Goal: Task Accomplishment & Management: Use online tool/utility

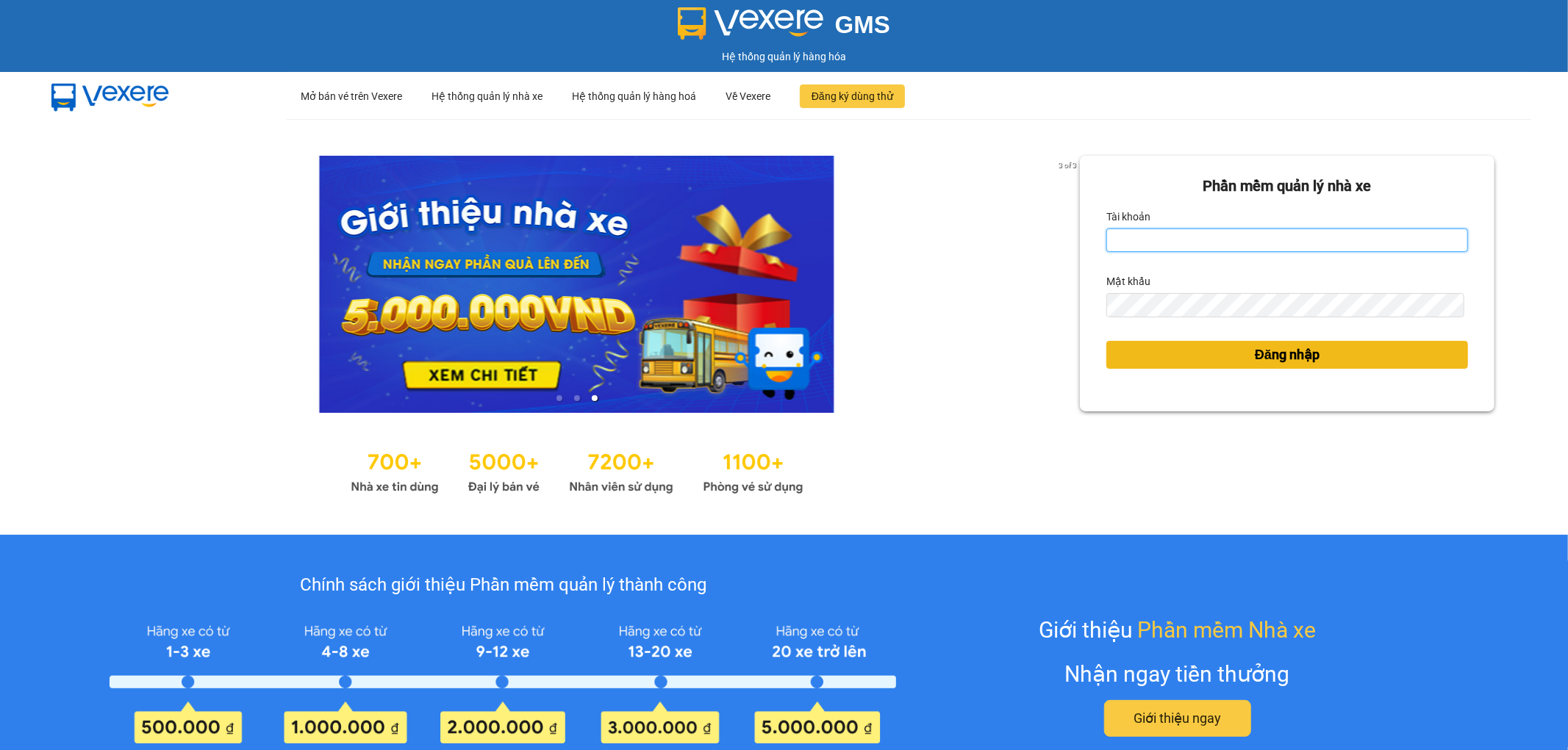
type input "nhi.dalatoi"
click at [1145, 357] on button "Đăng nhập" at bounding box center [1287, 355] width 362 height 28
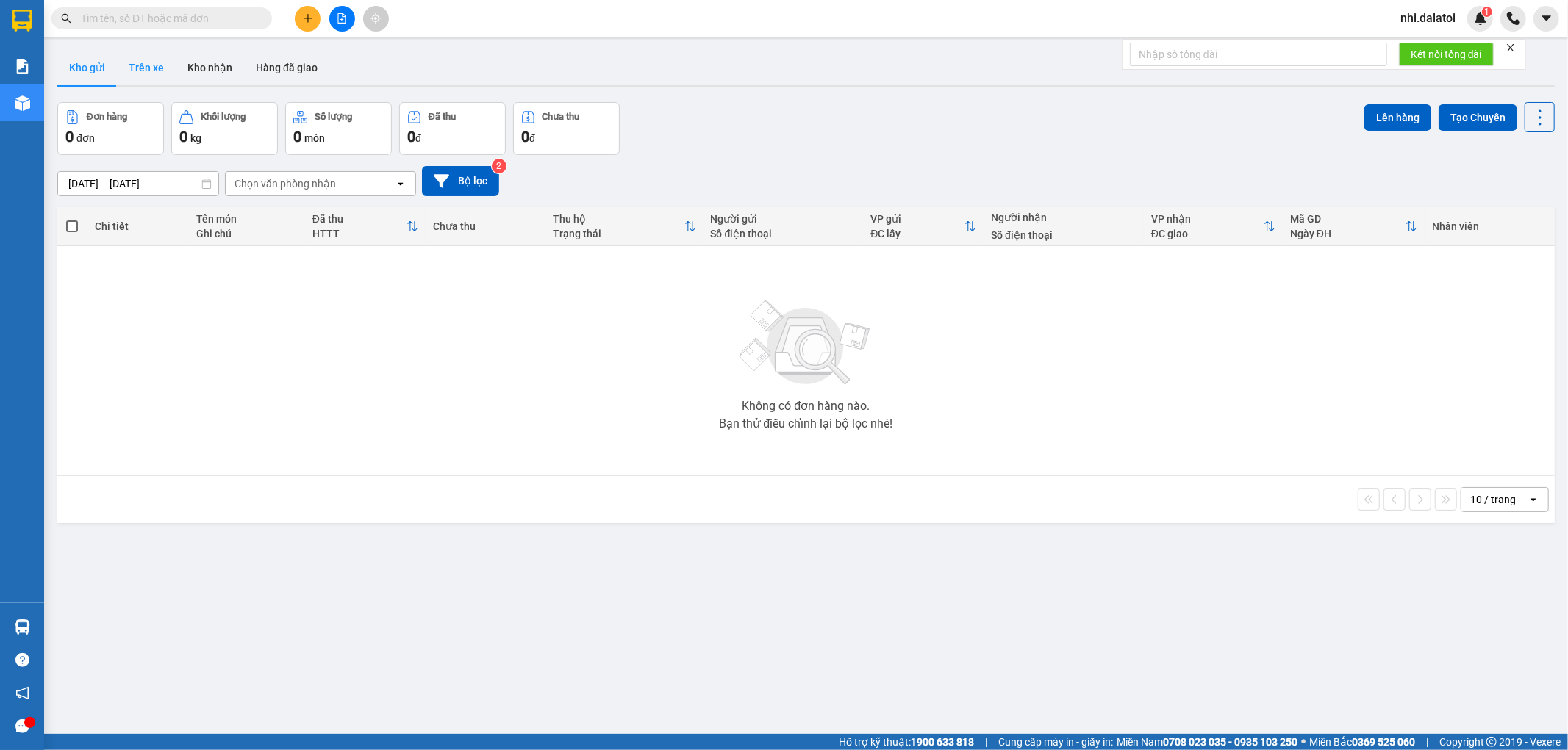
click at [168, 76] on button "Trên xe" at bounding box center [146, 67] width 59 height 36
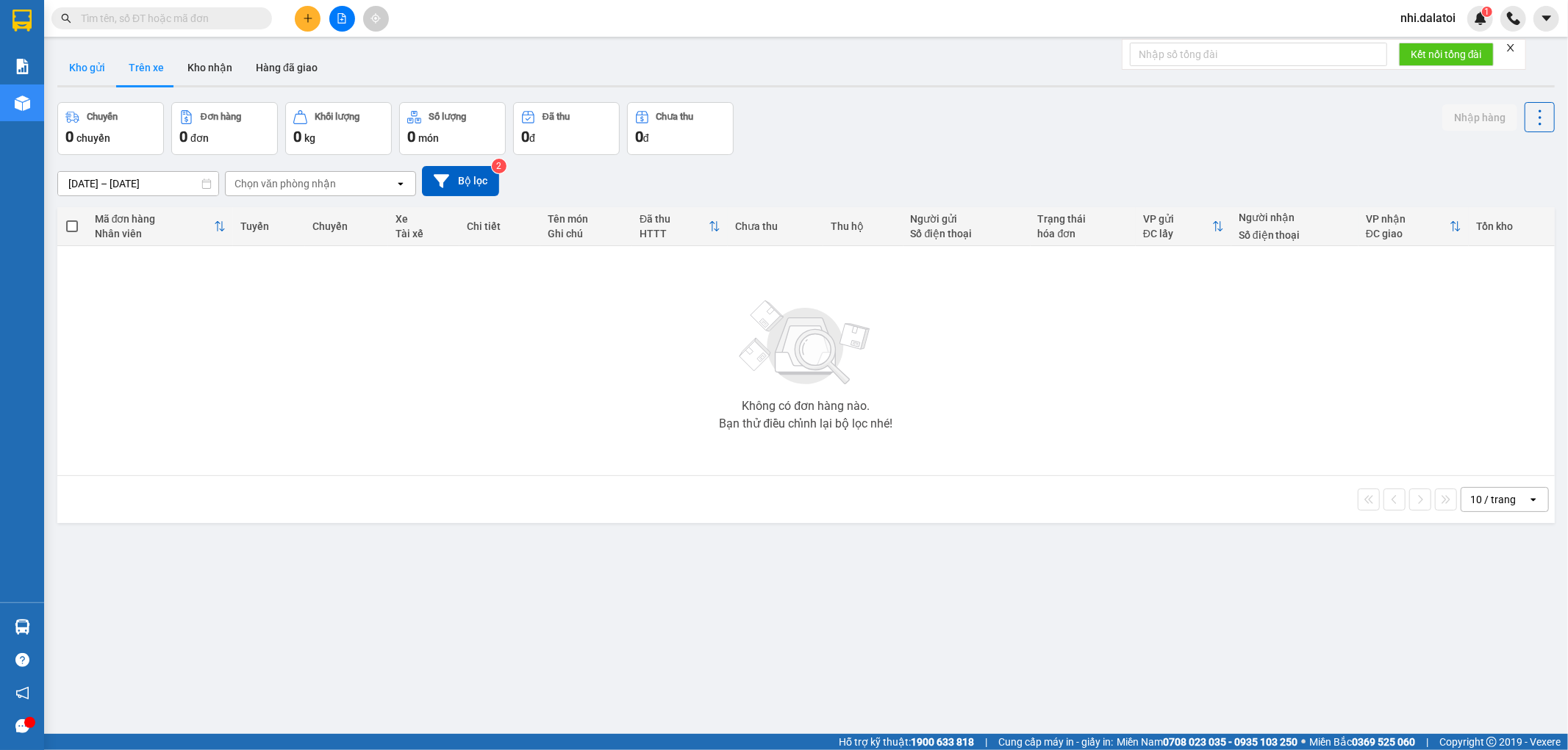
click at [89, 64] on button "Kho gửi" at bounding box center [87, 67] width 59 height 36
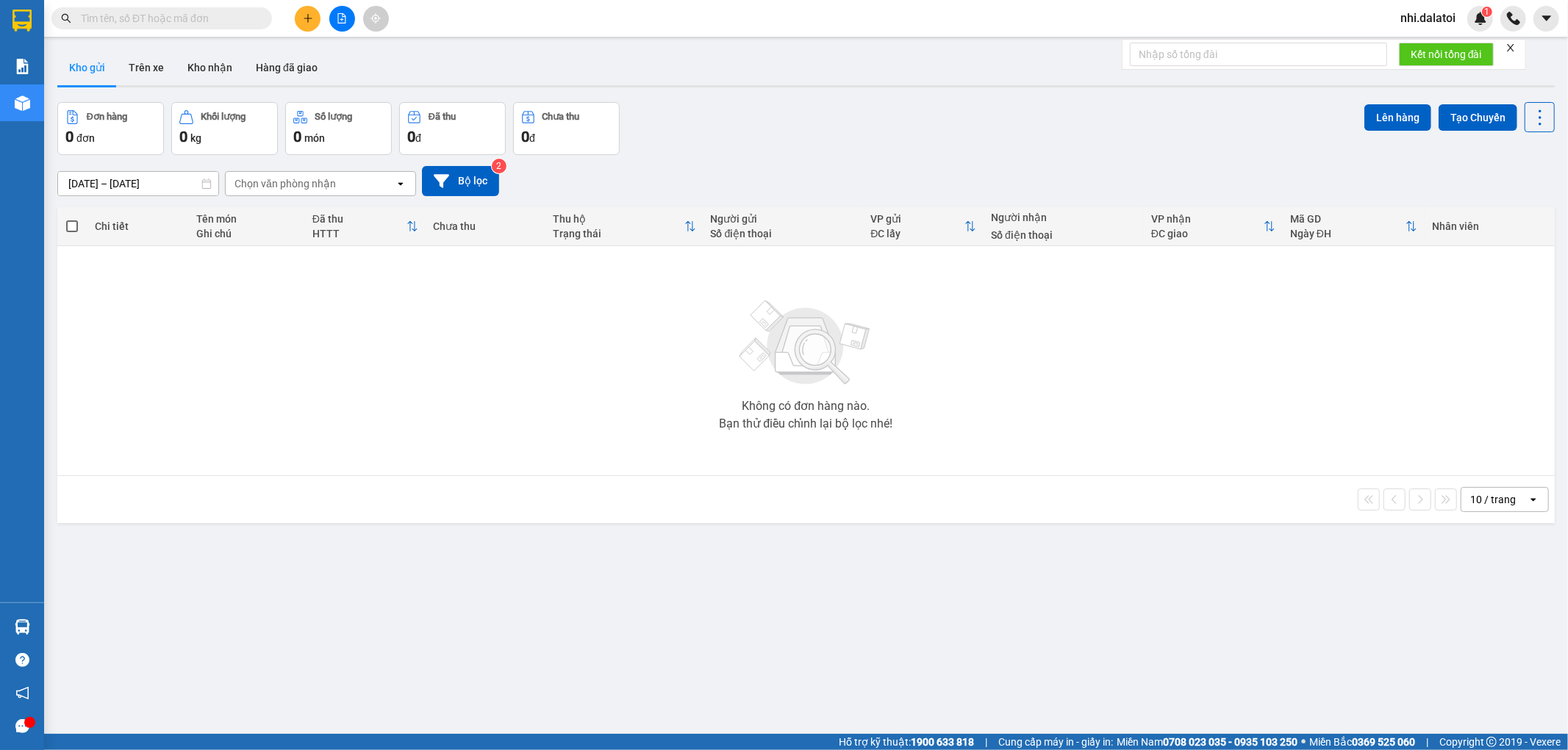
click at [300, 24] on button at bounding box center [308, 19] width 26 height 26
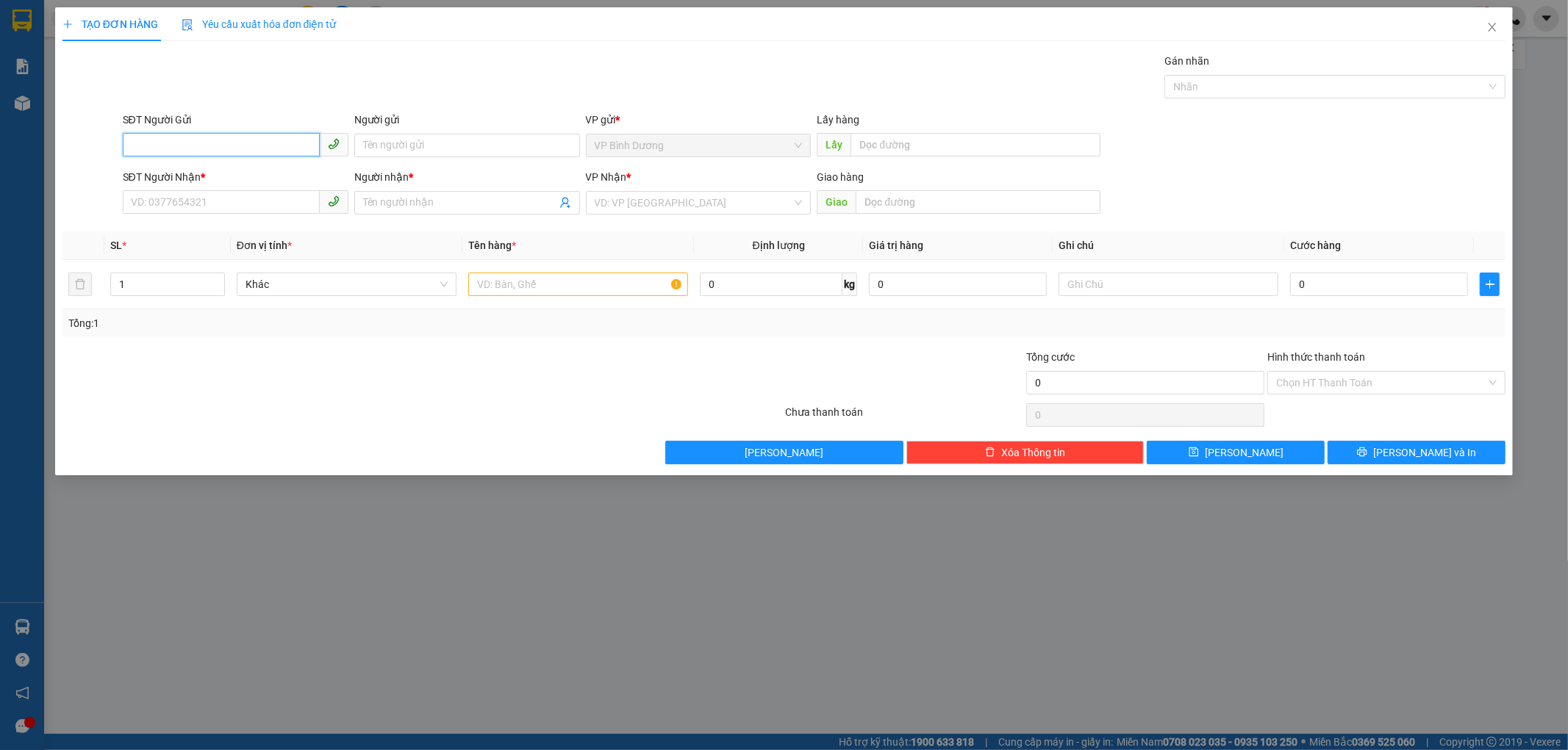
click at [210, 150] on input "SĐT Người Gửi" at bounding box center [222, 145] width 197 height 24
paste input "0924241627"
type input "0924241627"
click at [277, 202] on input "SĐT Người Nhận *" at bounding box center [222, 202] width 197 height 24
paste input "0924241627"
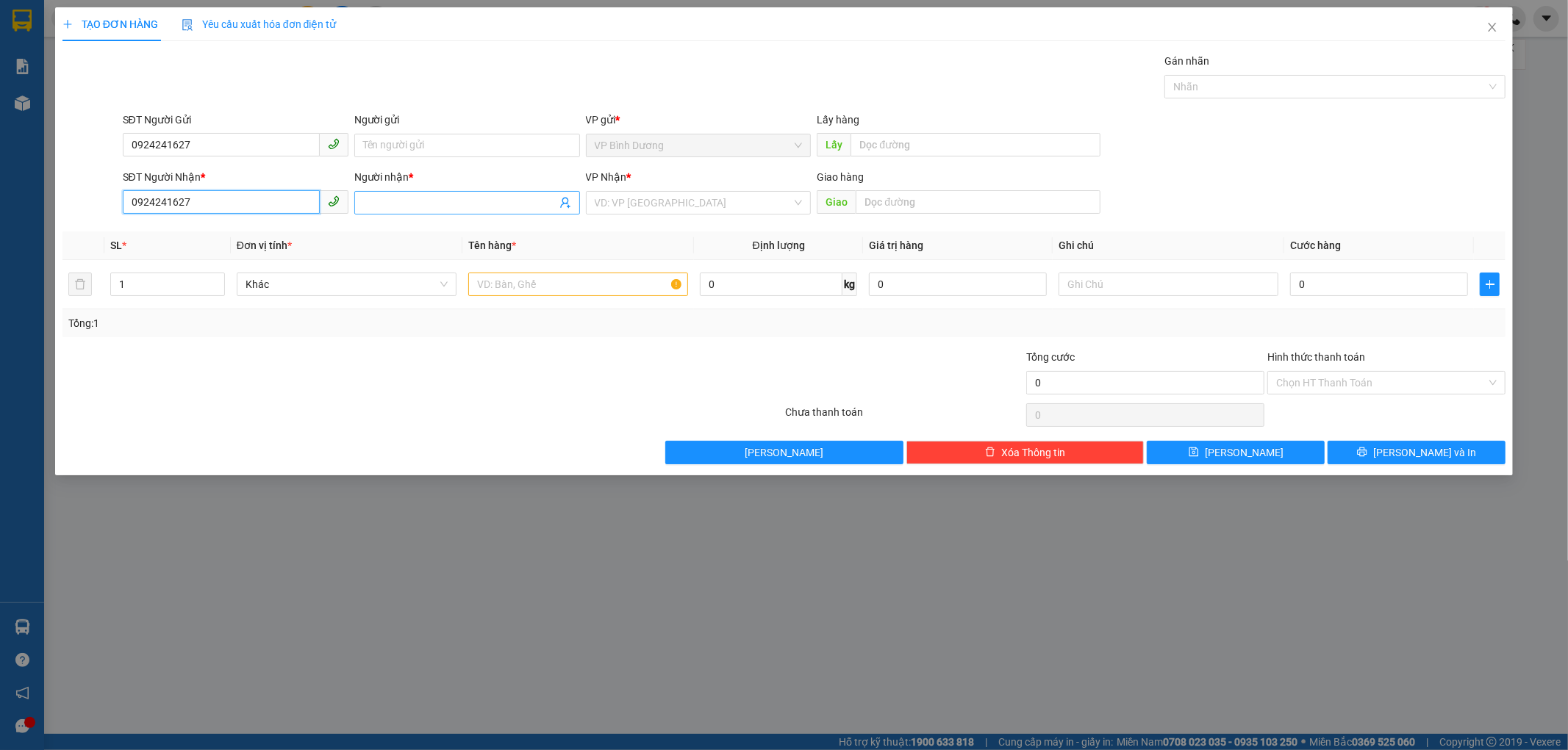
type input "0924241627"
click at [399, 202] on input "Người nhận *" at bounding box center [460, 203] width 193 height 16
paste input "ThÀnh Thông"
click at [384, 200] on input "ThÀnh Thông" at bounding box center [460, 203] width 193 height 16
type input "[PERSON_NAME]"
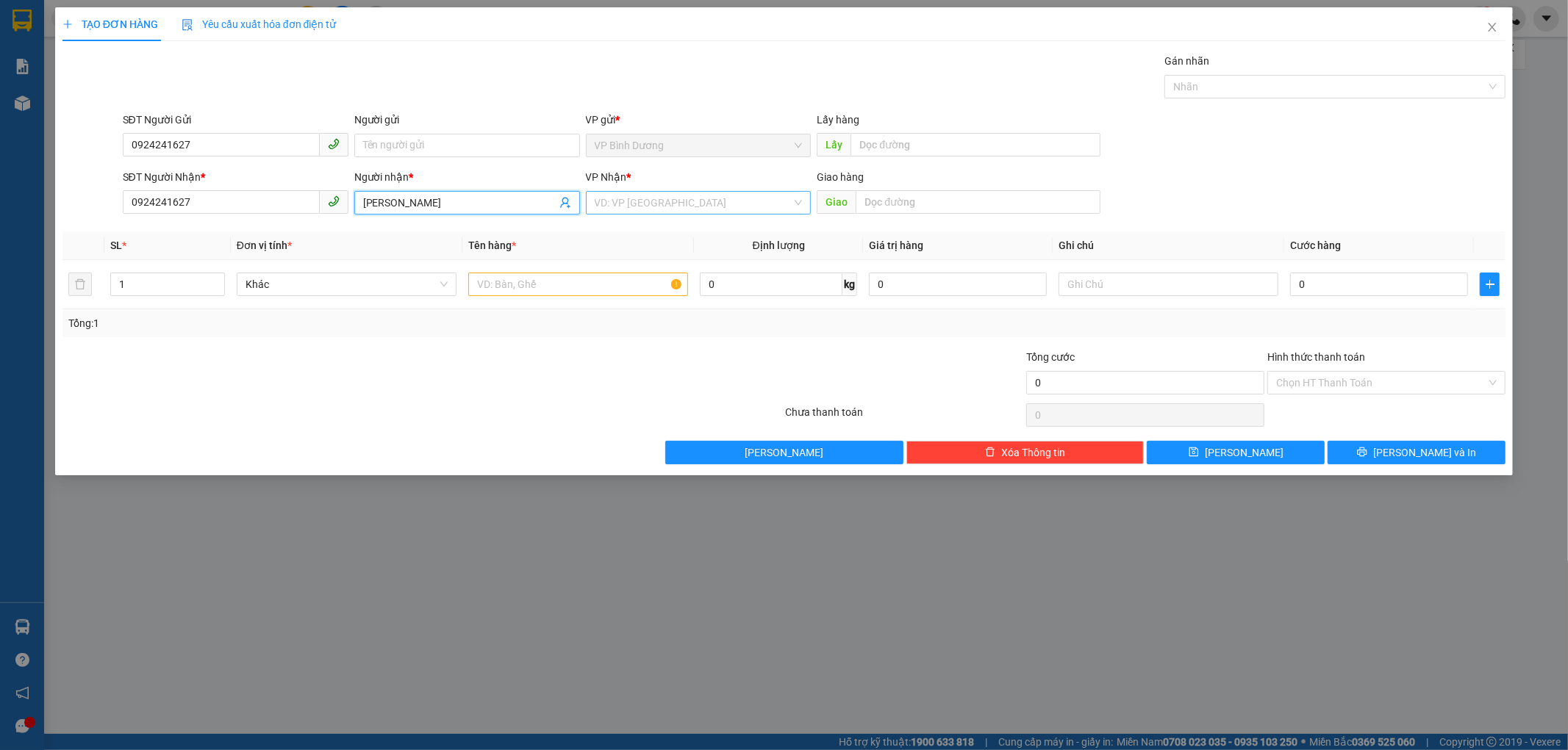
click at [672, 210] on input "search" at bounding box center [693, 203] width 198 height 22
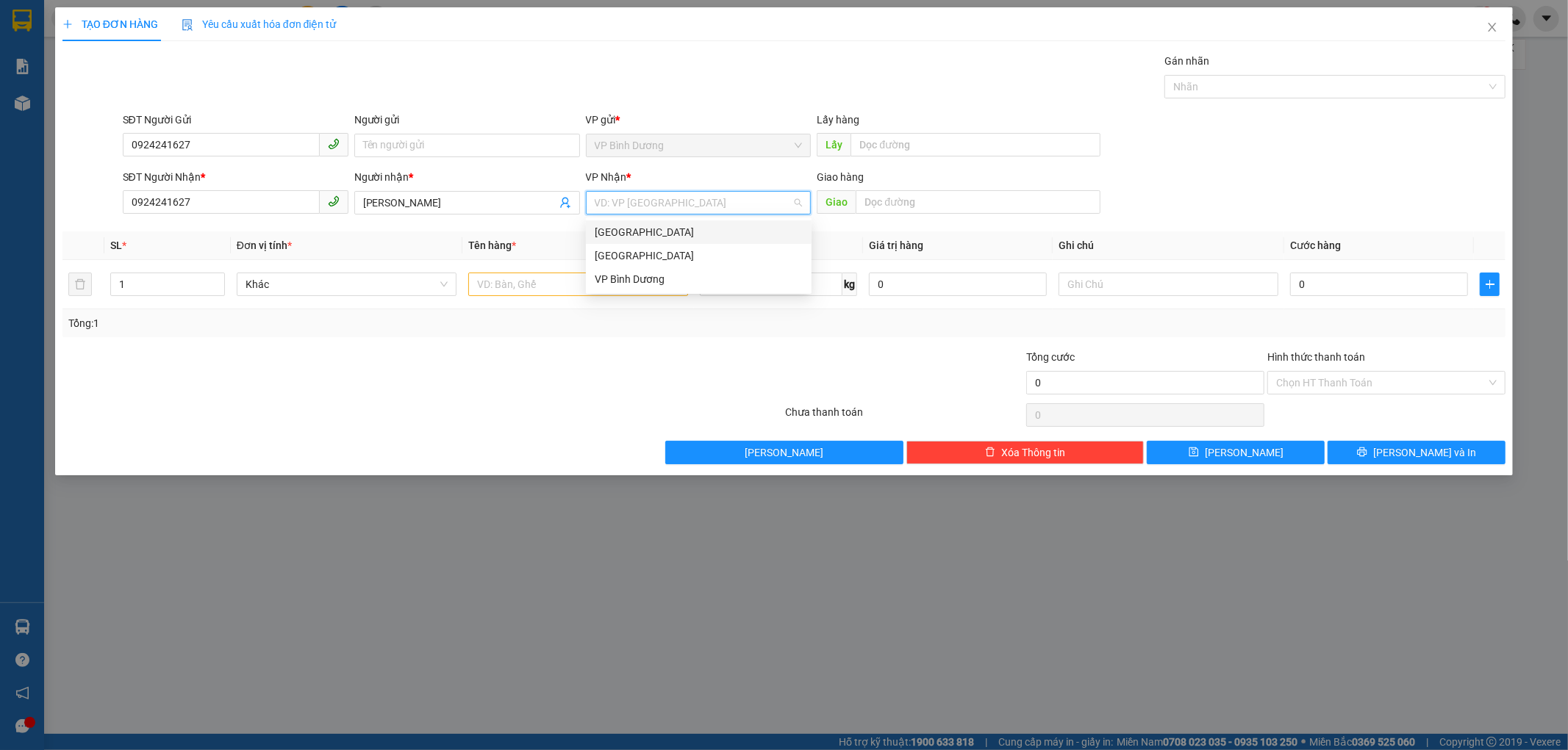
click at [677, 221] on div "[GEOGRAPHIC_DATA]" at bounding box center [698, 233] width 225 height 24
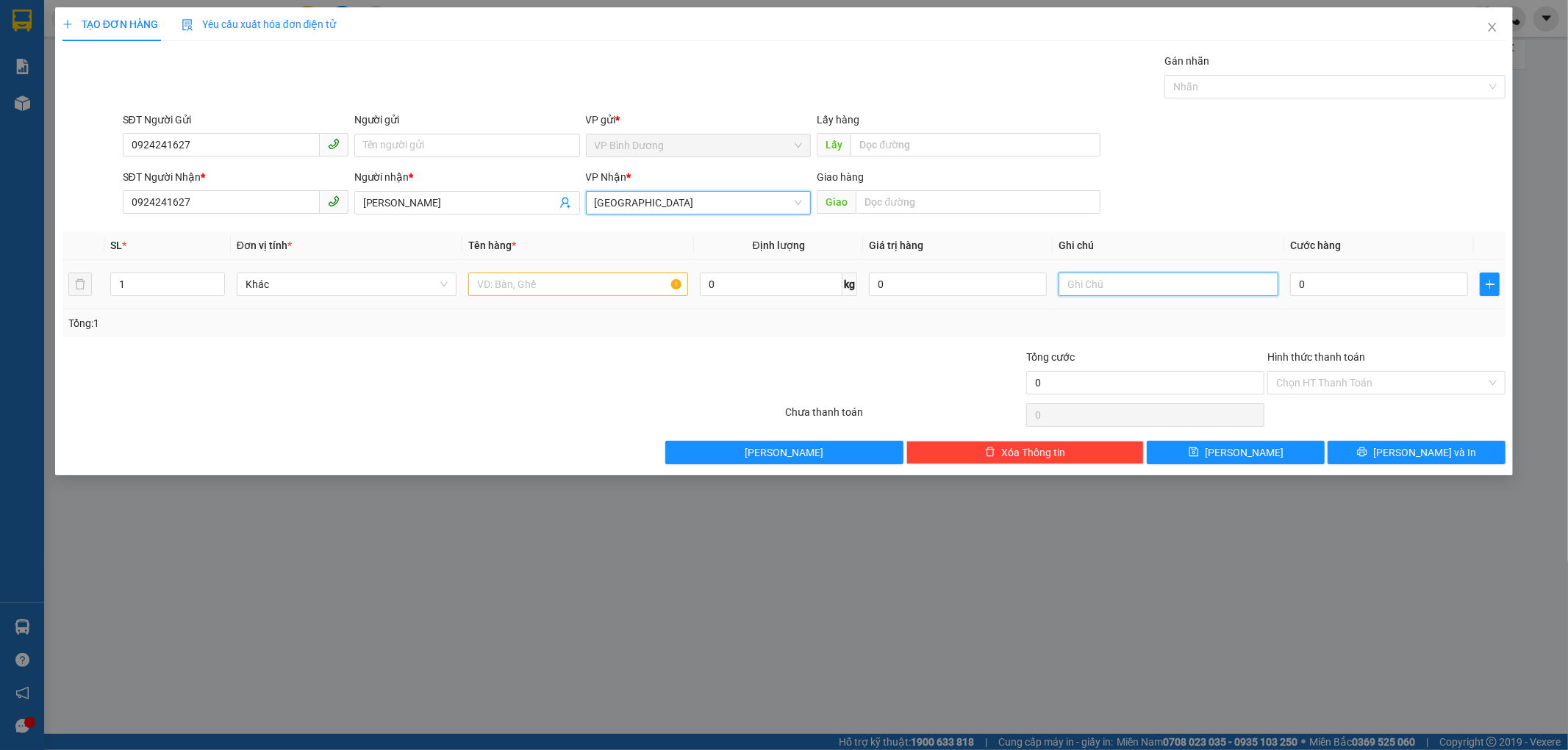
click at [1085, 276] on input "text" at bounding box center [1168, 285] width 220 height 24
type input "xe 978"
click at [1365, 280] on input "0" at bounding box center [1379, 285] width 178 height 24
type input "7"
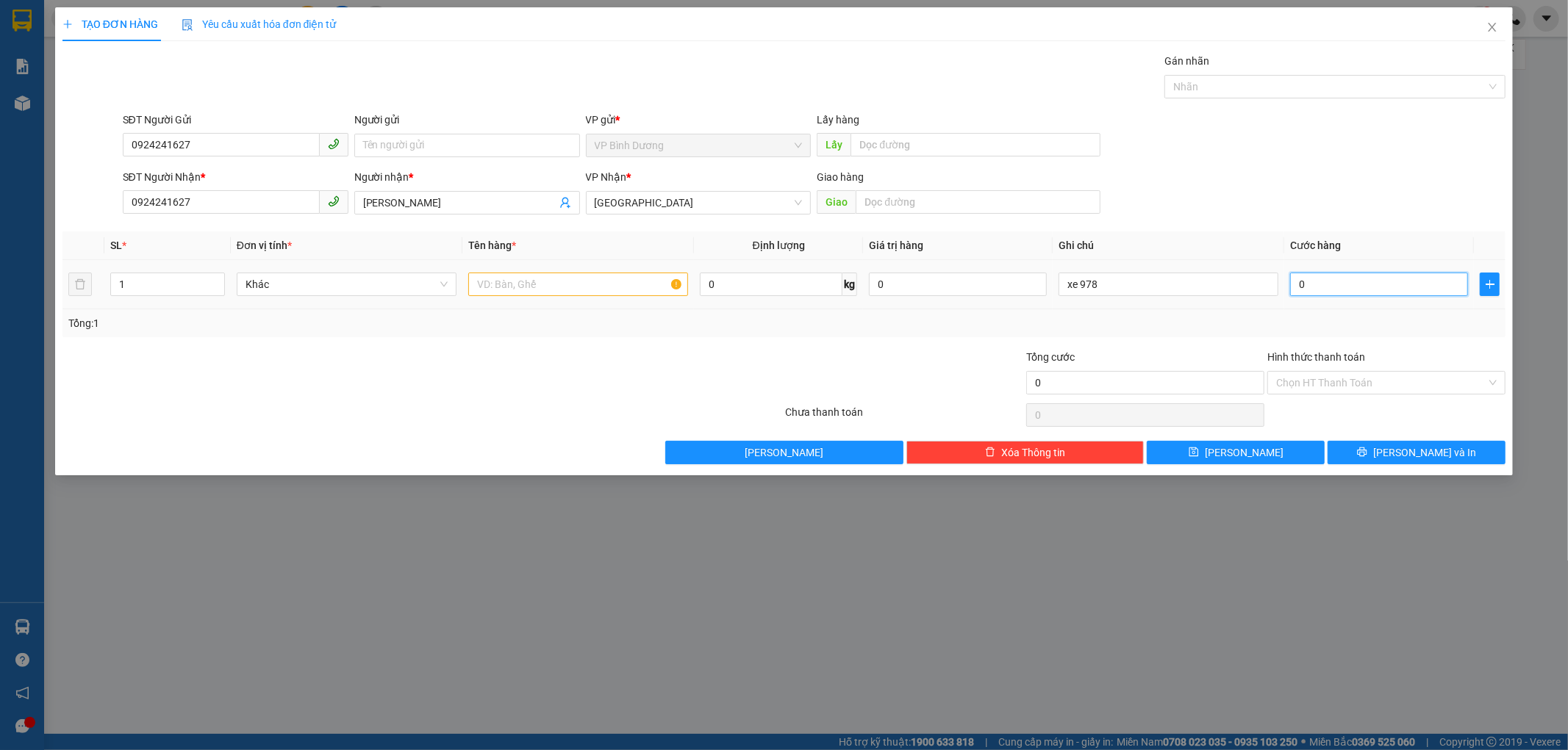
type input "7"
type input "70"
type input "700"
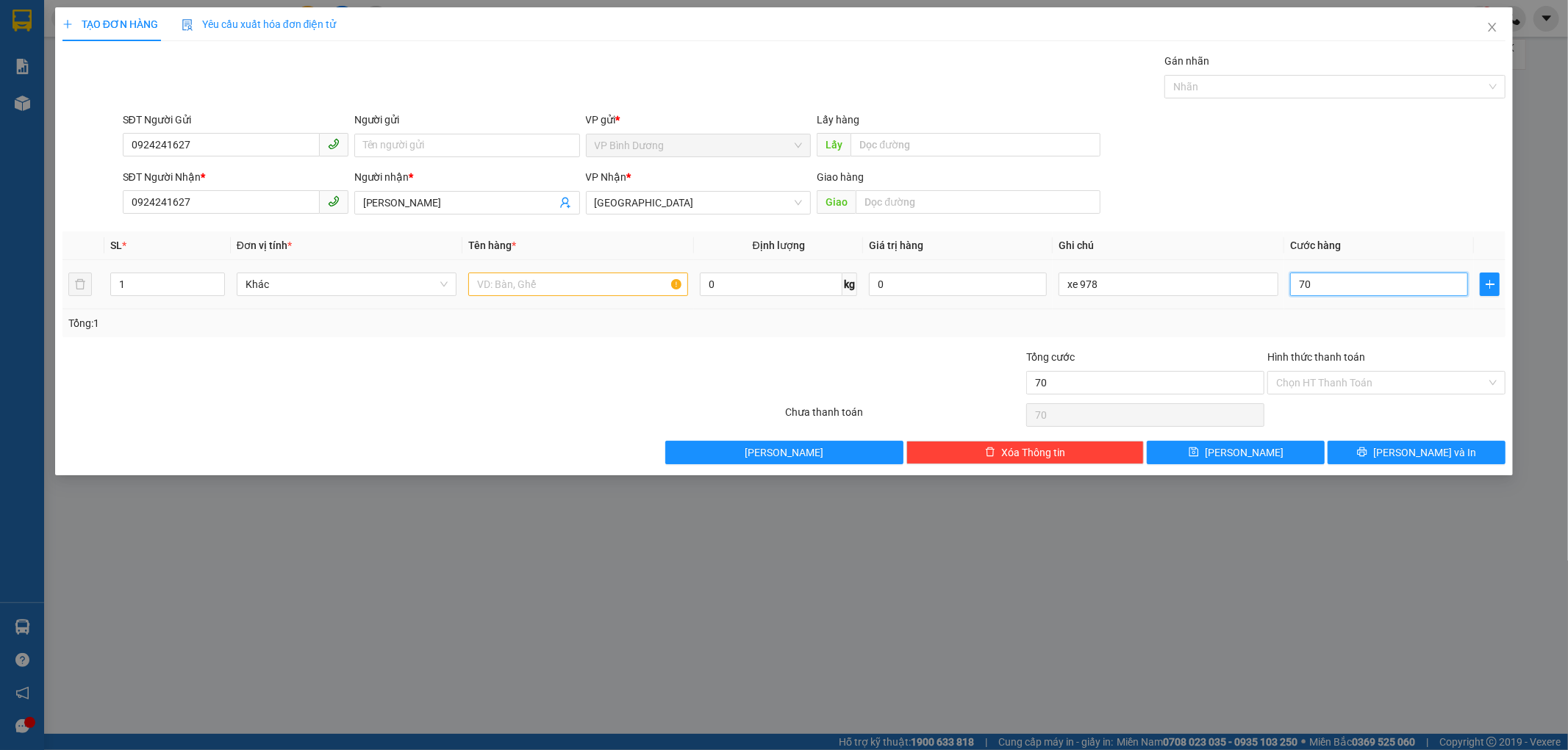
type input "700"
type input "7.000"
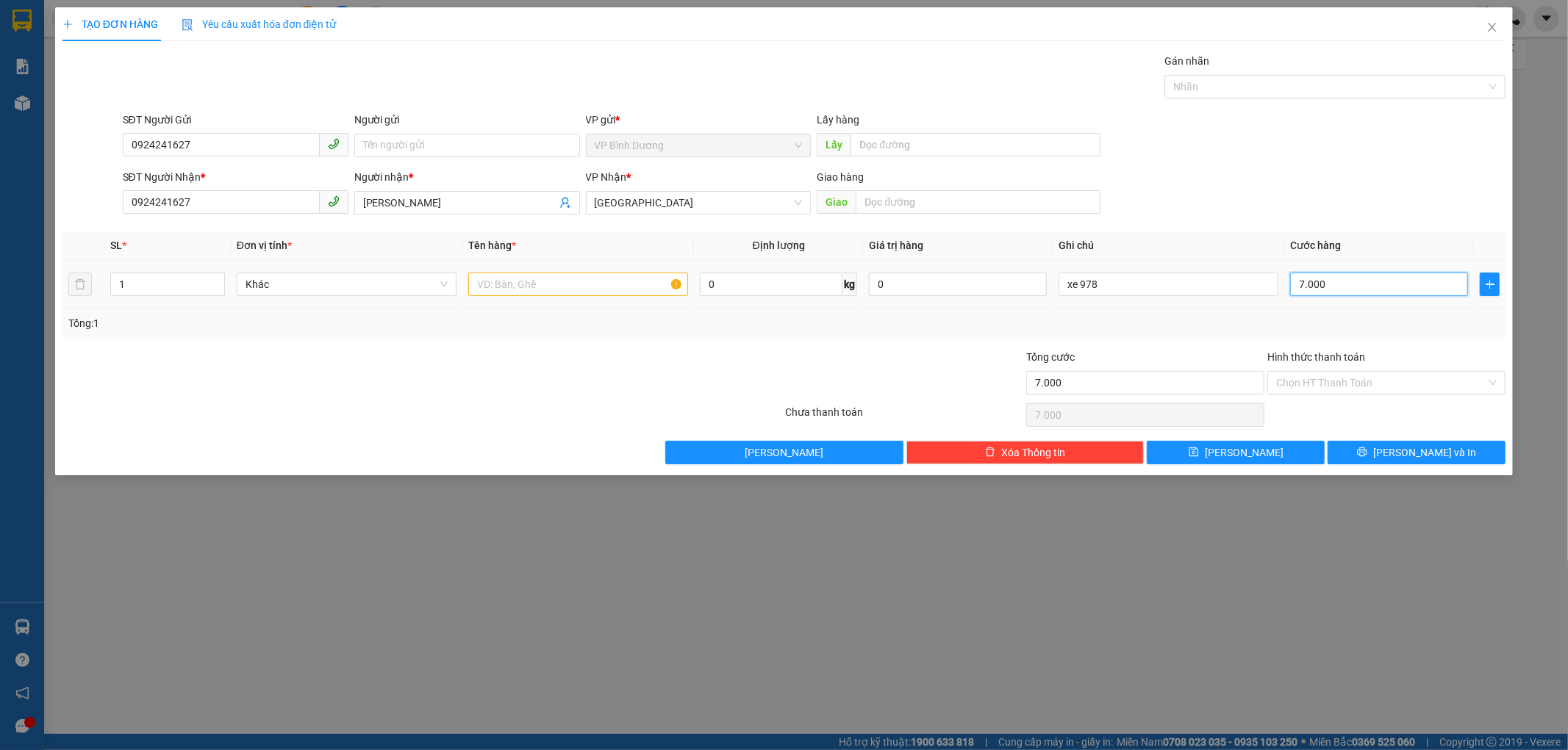
type input "70.000"
click at [997, 384] on div at bounding box center [904, 374] width 241 height 51
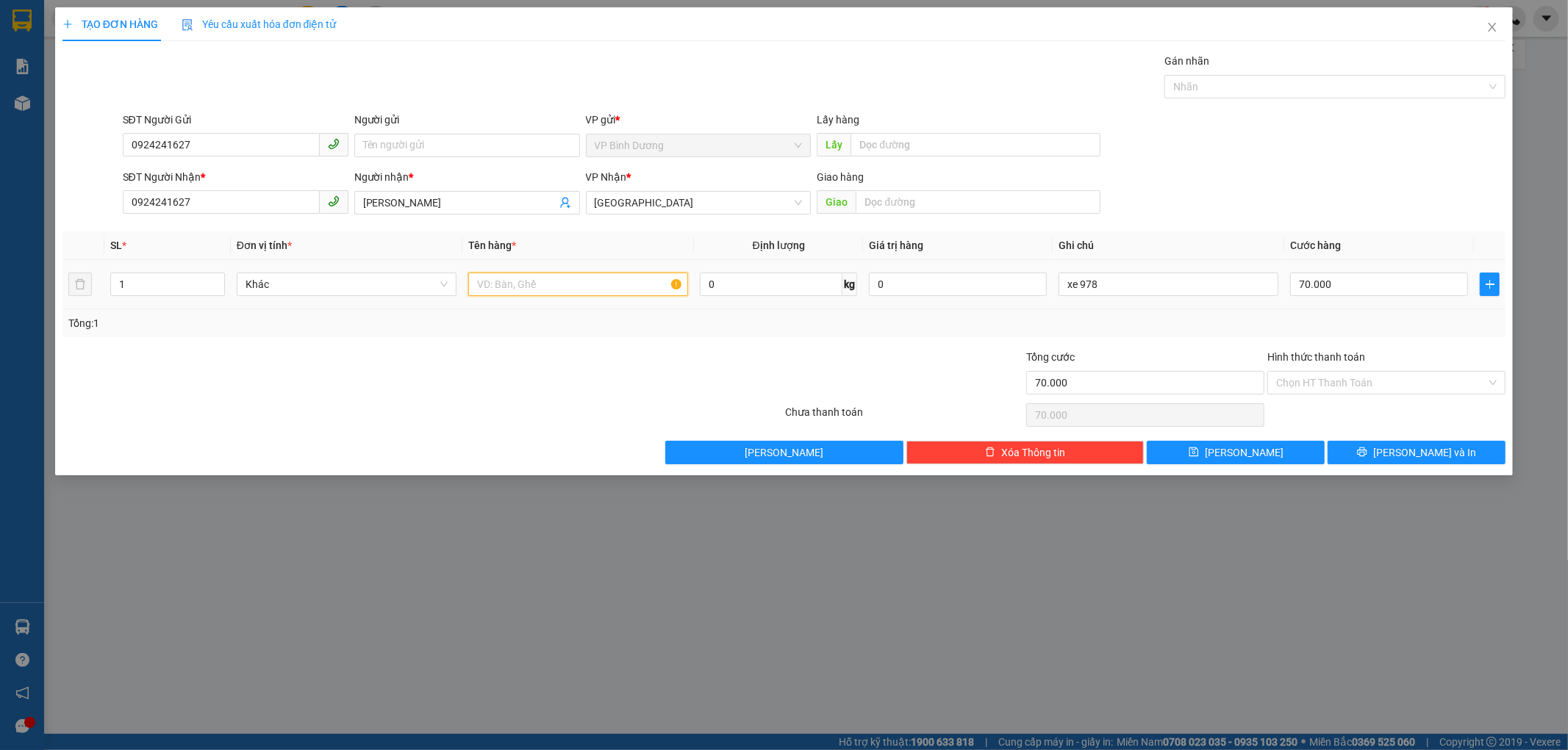
click at [610, 276] on input "text" at bounding box center [578, 285] width 220 height 24
type input "vali"
click at [1384, 394] on input "Hình thức thanh toán" at bounding box center [1382, 383] width 211 height 22
click at [1185, 372] on input "70.000" at bounding box center [1145, 383] width 238 height 24
click at [1412, 451] on span "[PERSON_NAME] và In" at bounding box center [1424, 453] width 103 height 16
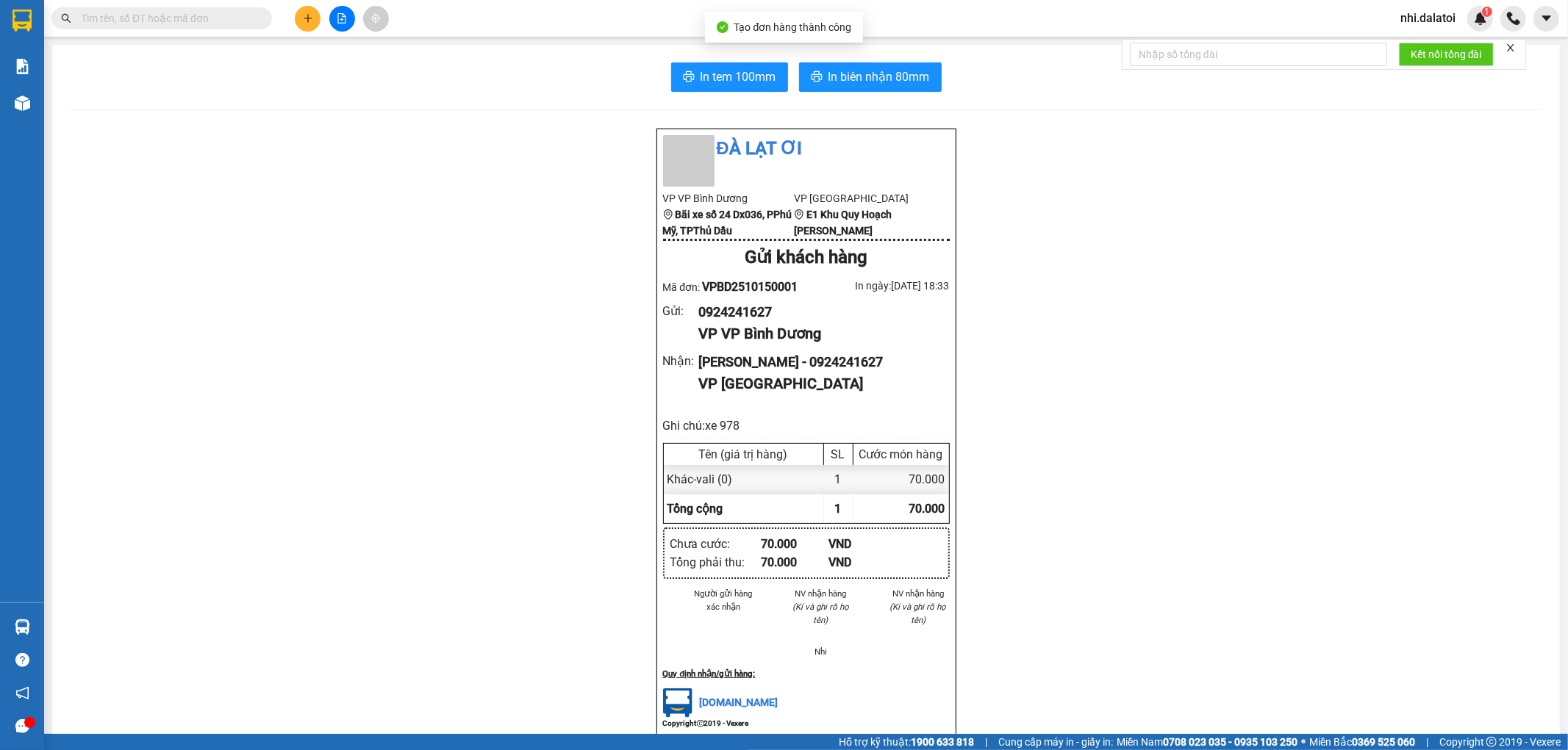
click at [39, 107] on div "Kho hàng mới" at bounding box center [22, 103] width 44 height 37
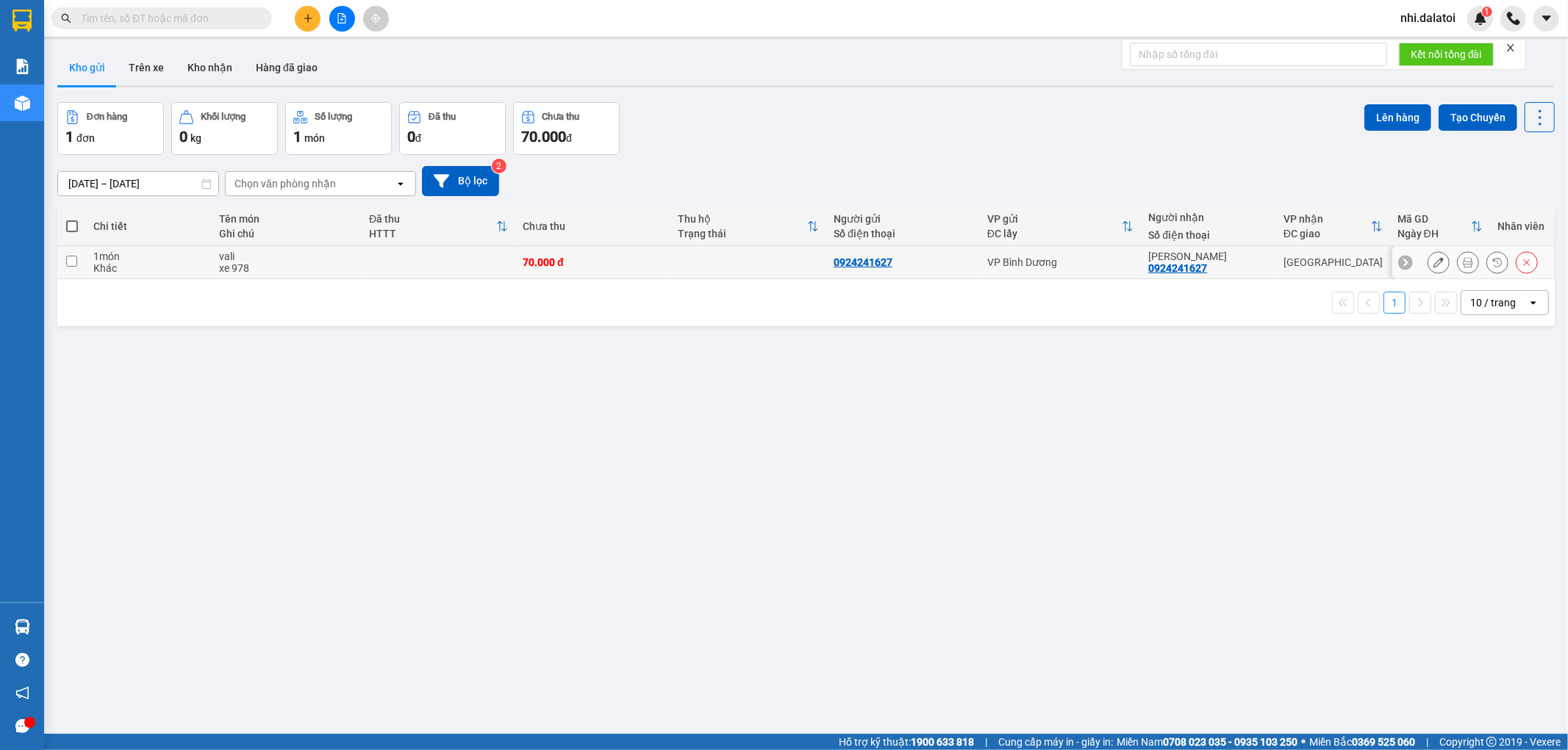
click at [371, 259] on td at bounding box center [438, 262] width 153 height 33
checkbox input "true"
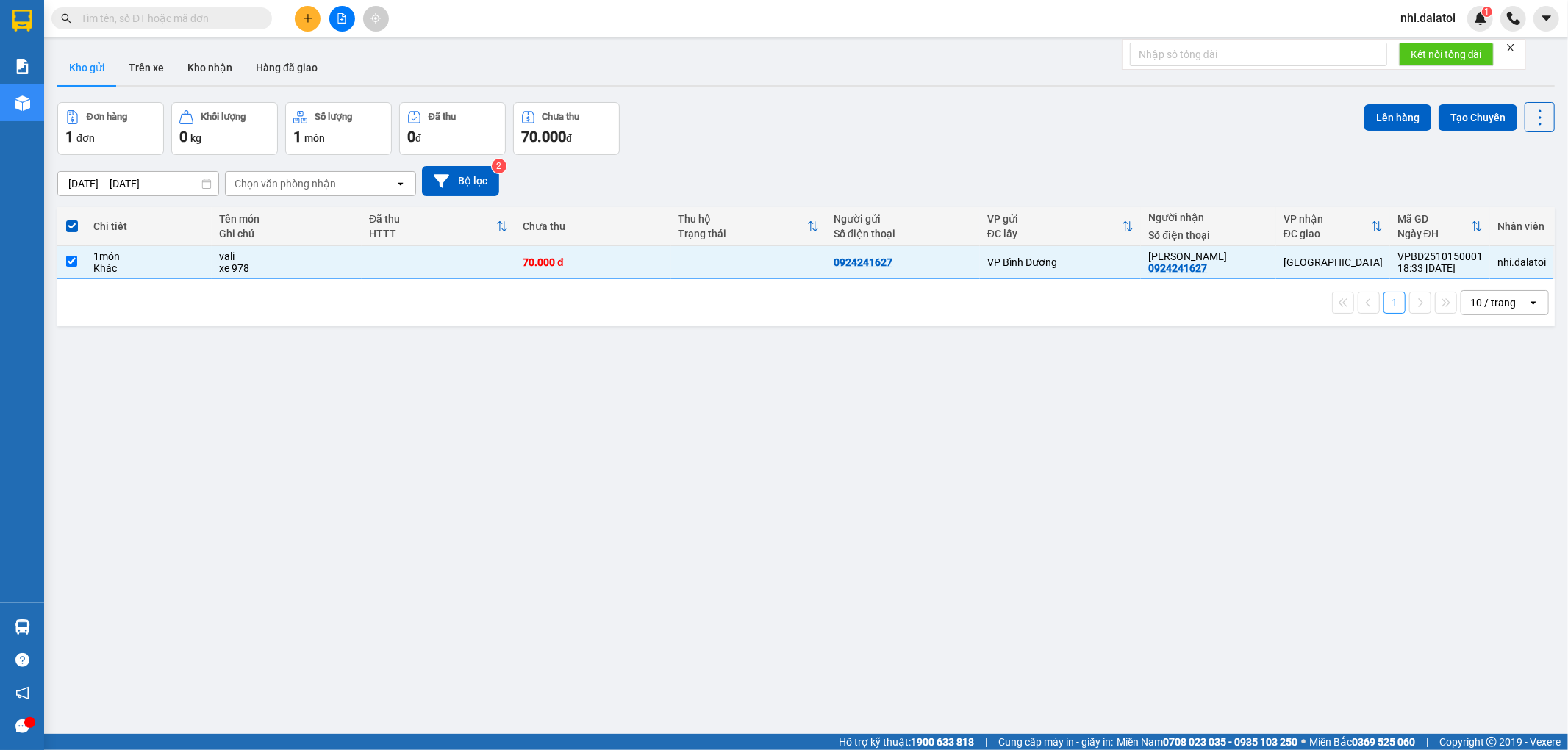
click at [1346, 109] on div "Đơn hàng 1 đơn Khối lượng 0 kg Số lượng 1 món Đã thu 0 đ Chưa thu 70.000 đ Lên …" at bounding box center [806, 128] width 1498 height 53
click at [1372, 118] on button "Lên hàng" at bounding box center [1398, 118] width 67 height 27
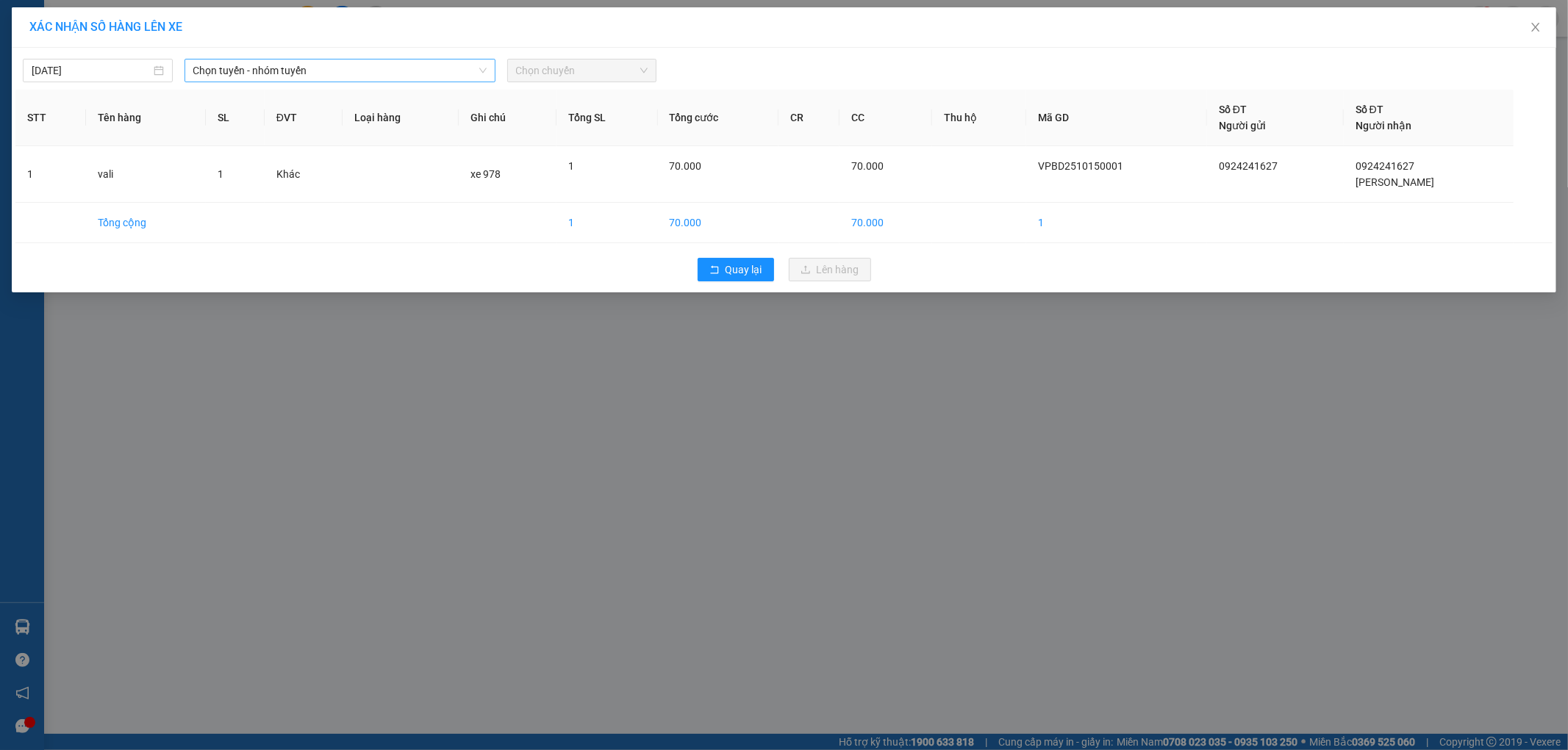
click at [375, 66] on span "Chọn tuyến - nhóm tuyến" at bounding box center [340, 70] width 294 height 22
click at [884, 590] on div "XÁC NHẬN SỐ HÀNG LÊN XE [DATE] Chọn tuyến - nhóm tuyến LỌC THEO Nhóm tuyến Tuyế…" at bounding box center [784, 375] width 1568 height 750
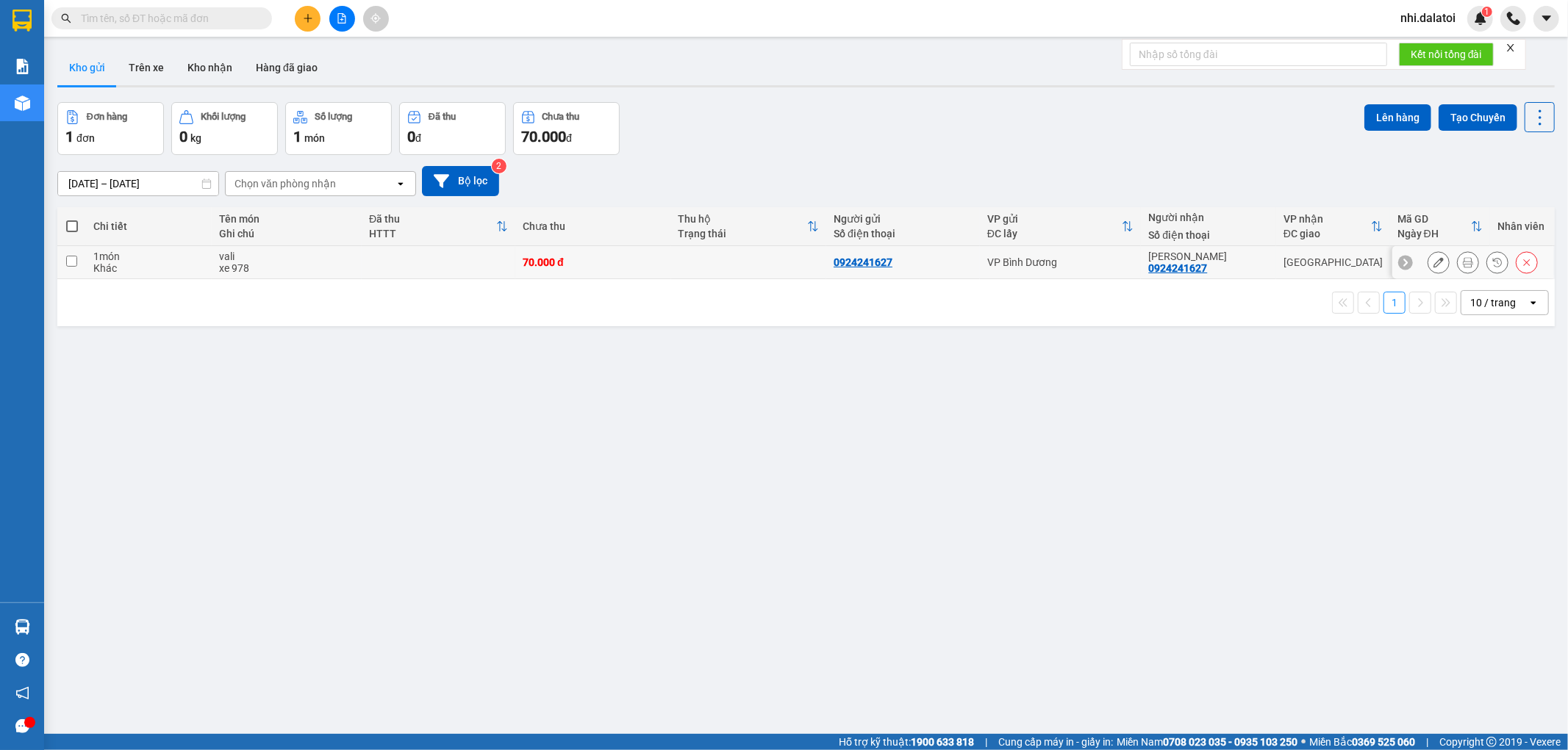
click at [555, 272] on td "70.000 đ" at bounding box center [593, 262] width 156 height 33
checkbox input "true"
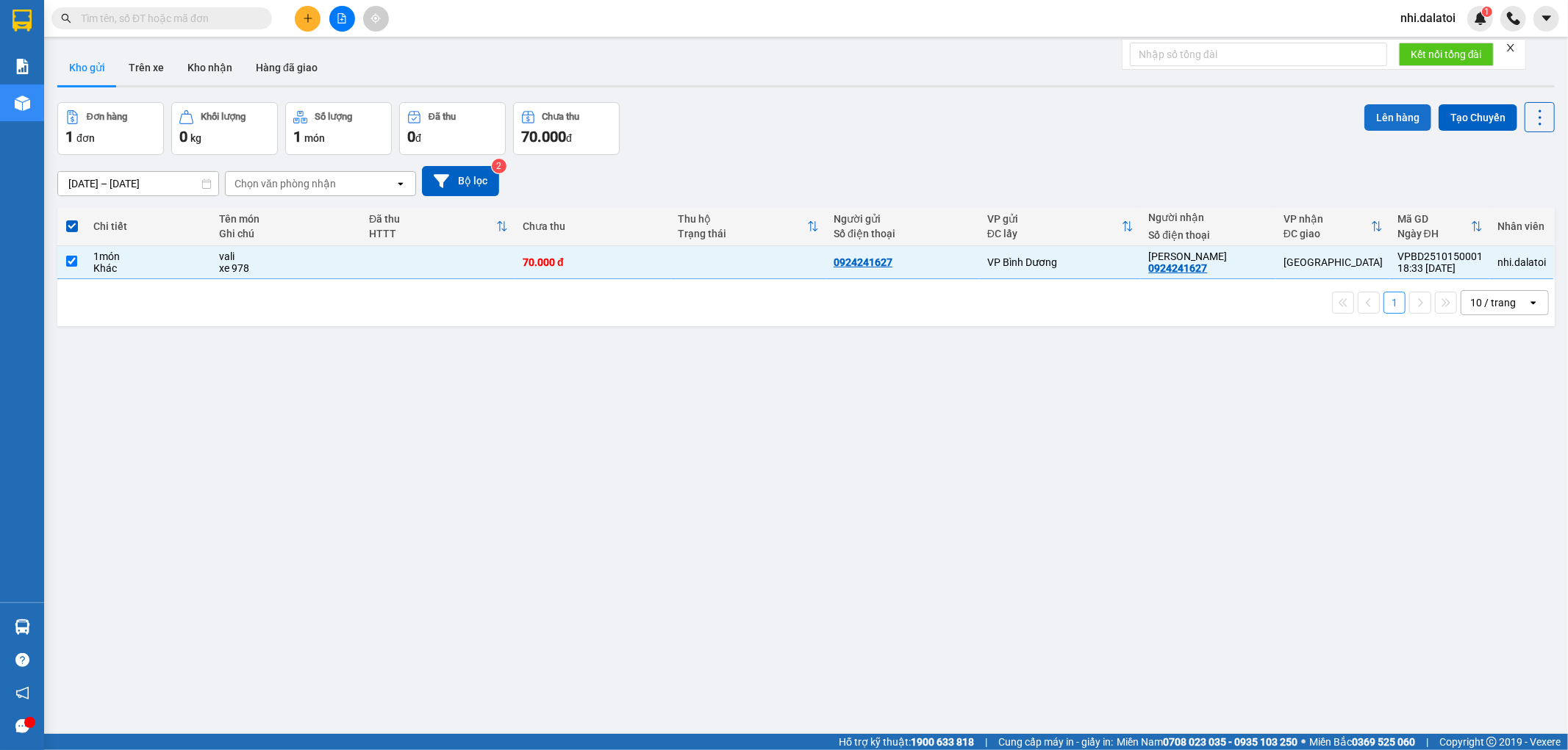
click at [1385, 118] on button "Lên hàng" at bounding box center [1398, 118] width 67 height 27
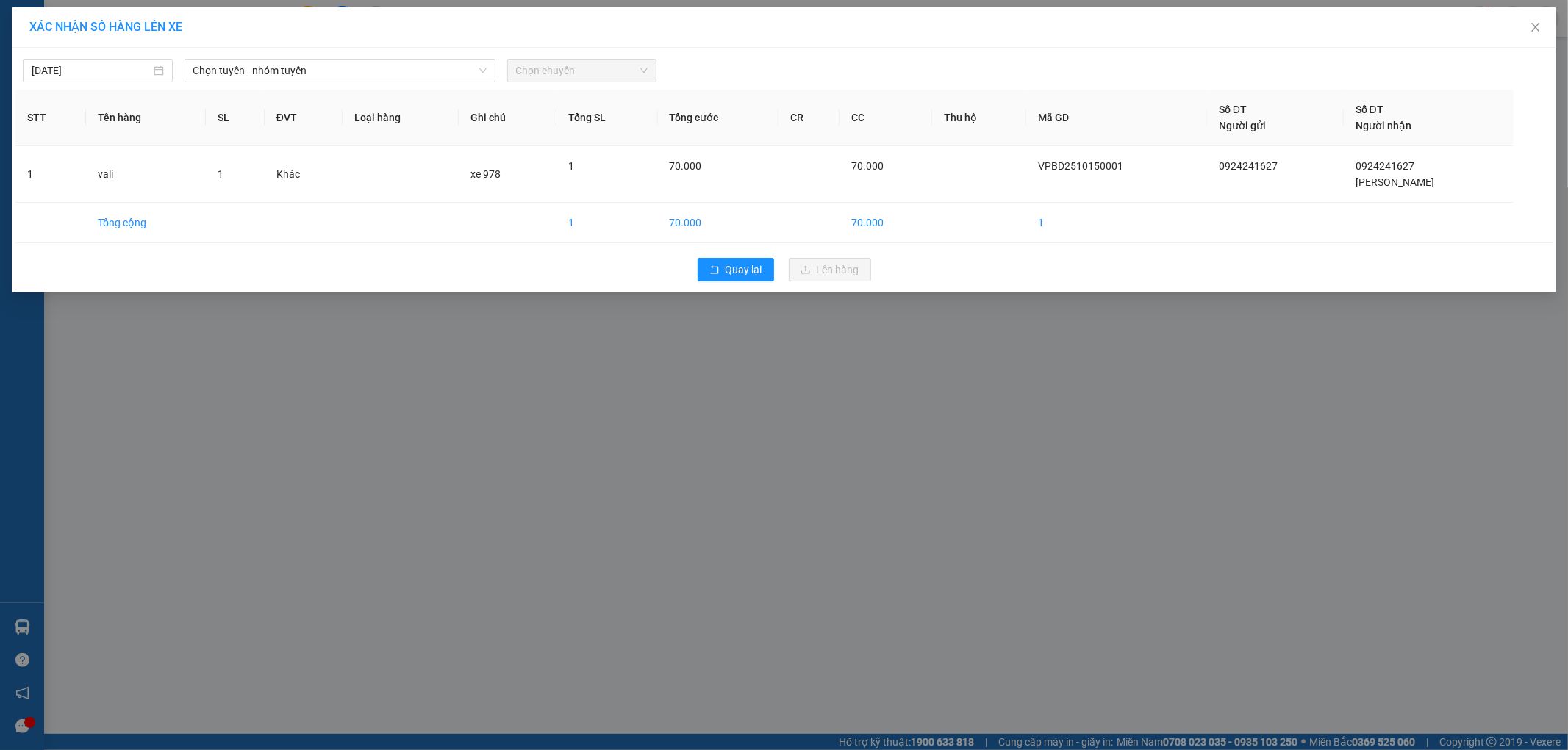
click at [405, 49] on div "[DATE] Chọn tuyến - nhóm tuyến Chọn chuyến STT Tên hàng SL ĐVT Loại hàng Ghi ch…" at bounding box center [784, 170] width 1544 height 245
click at [374, 63] on span "Chọn tuyến - nhóm tuyến" at bounding box center [340, 70] width 294 height 22
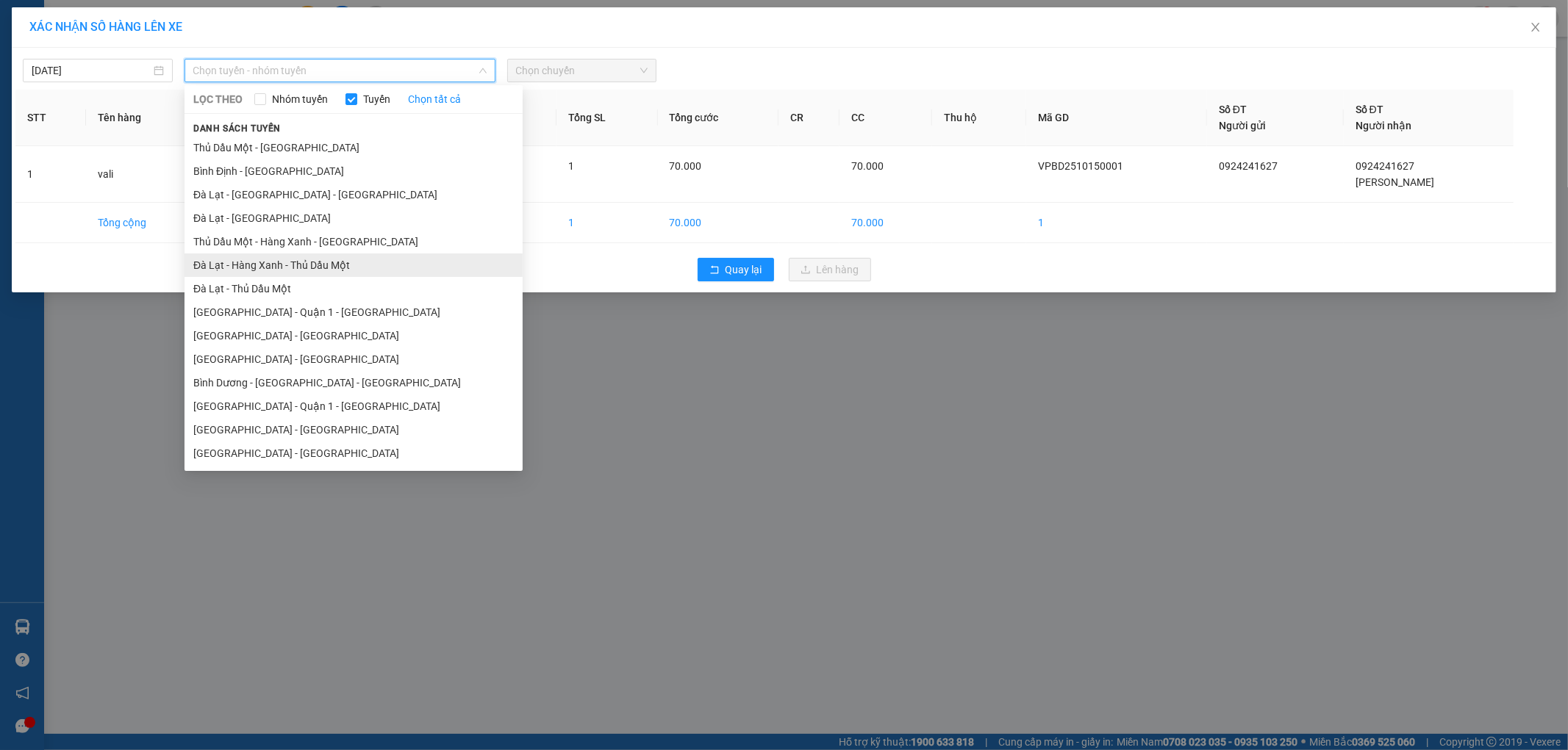
drag, startPoint x: 298, startPoint y: 190, endPoint x: 293, endPoint y: 259, distance: 69.2
click at [293, 259] on ul "[GEOGRAPHIC_DATA] - [GEOGRAPHIC_DATA] [GEOGRAPHIC_DATA] - [GEOGRAPHIC_DATA] [GE…" at bounding box center [354, 300] width 338 height 329
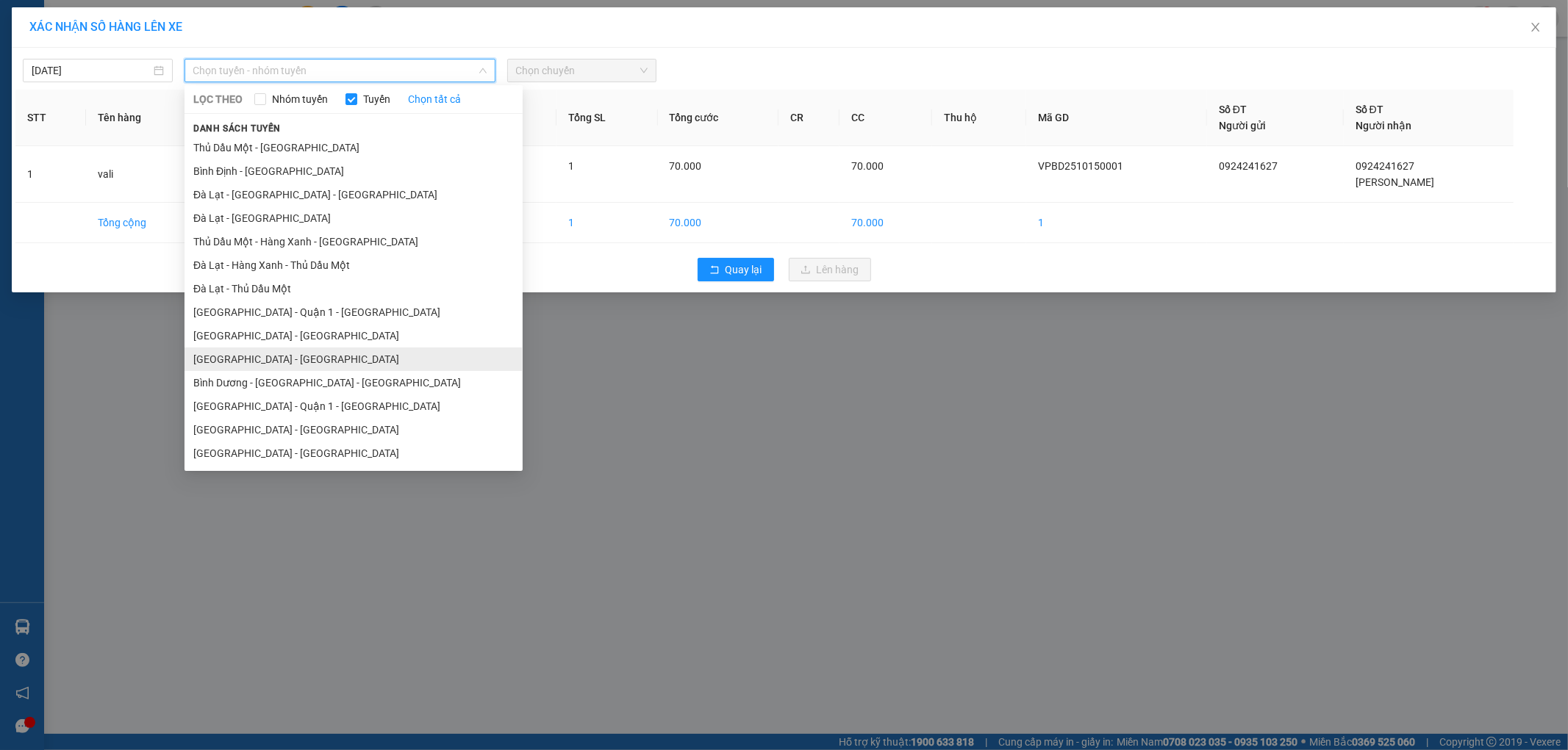
click at [320, 368] on li "[GEOGRAPHIC_DATA] - [GEOGRAPHIC_DATA]" at bounding box center [354, 359] width 338 height 24
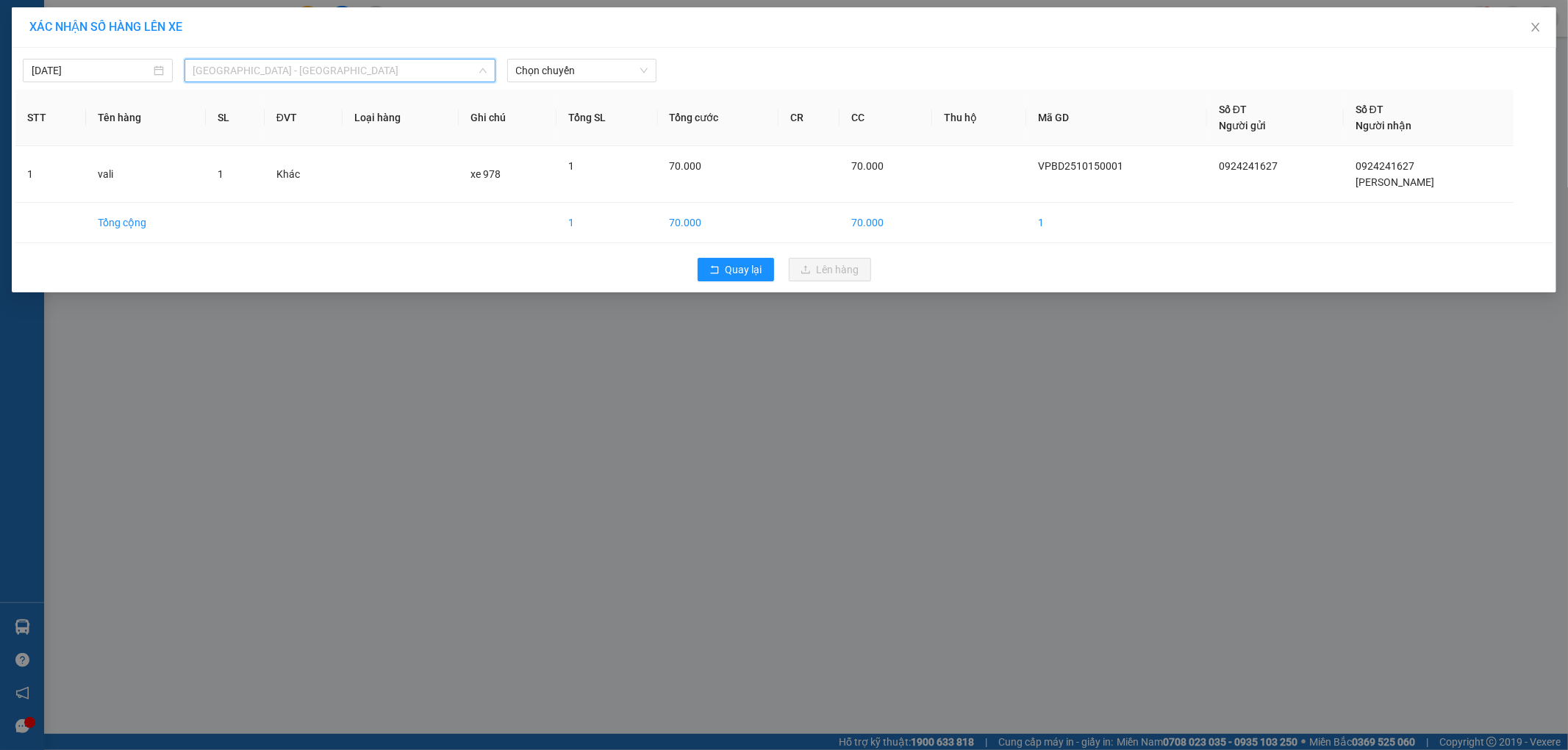
click at [331, 67] on span "[GEOGRAPHIC_DATA] - [GEOGRAPHIC_DATA]" at bounding box center [340, 70] width 294 height 22
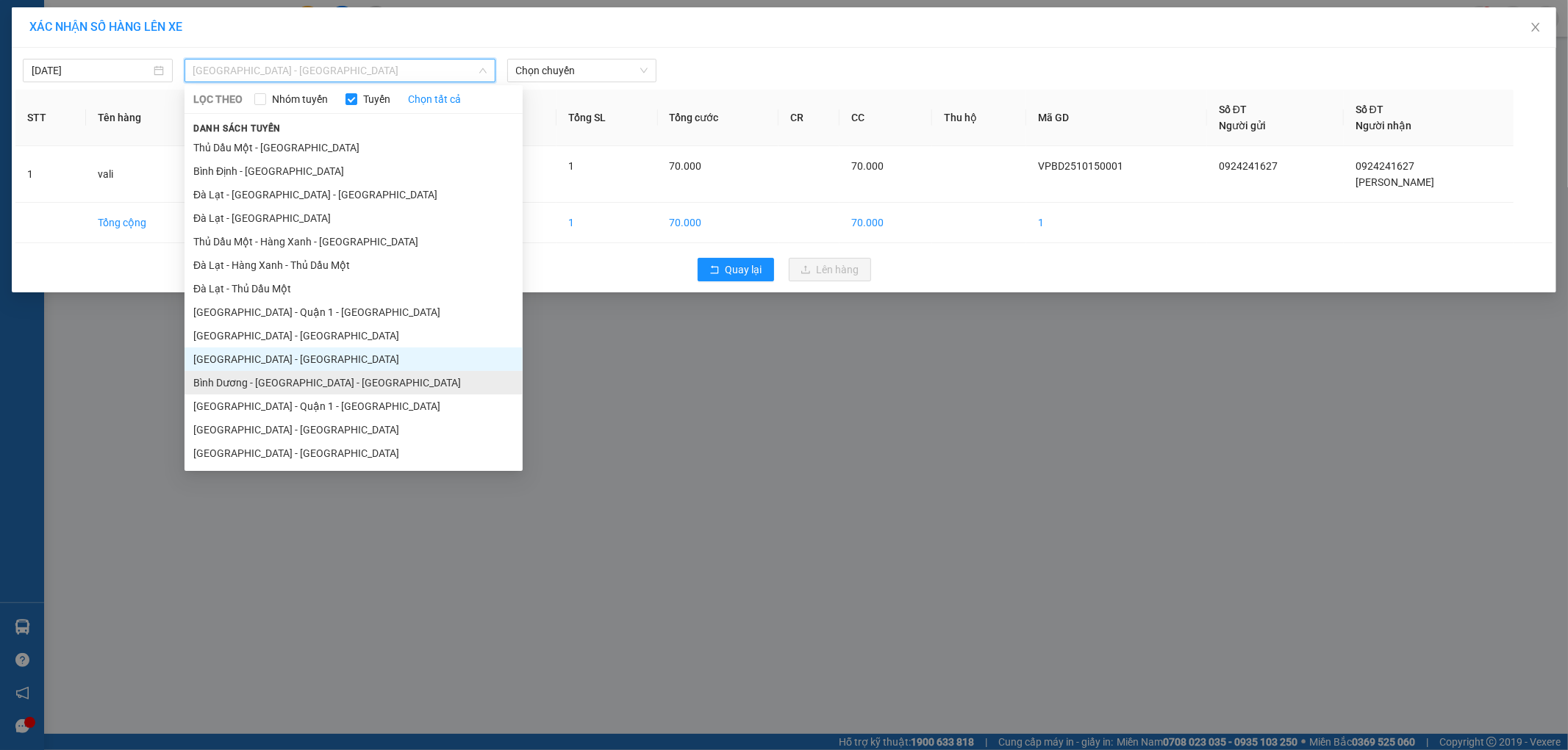
click at [248, 375] on li "Bình Dương - [GEOGRAPHIC_DATA] - [GEOGRAPHIC_DATA]" at bounding box center [354, 383] width 338 height 24
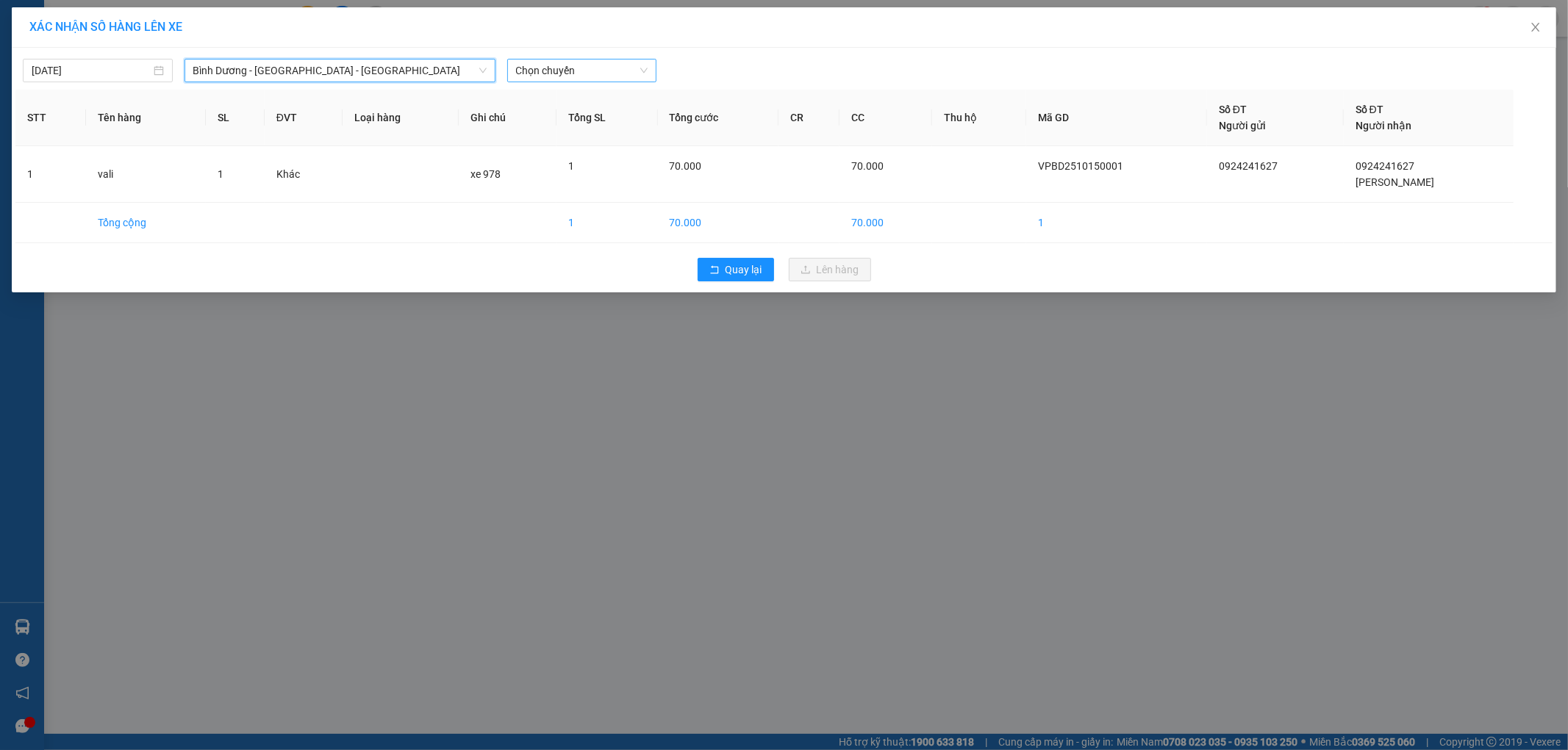
drag, startPoint x: 537, startPoint y: 53, endPoint x: 537, endPoint y: 63, distance: 10.0
click at [537, 59] on div "[DATE] [GEOGRAPHIC_DATA] - [GEOGRAPHIC_DATA] - [GEOGRAPHIC_DATA] [GEOGRAPHIC_DA…" at bounding box center [784, 67] width 1538 height 31
click at [537, 72] on span "Chọn chuyến" at bounding box center [582, 70] width 133 height 22
click at [539, 127] on div "22:30 - 50H-089.78" at bounding box center [573, 124] width 115 height 16
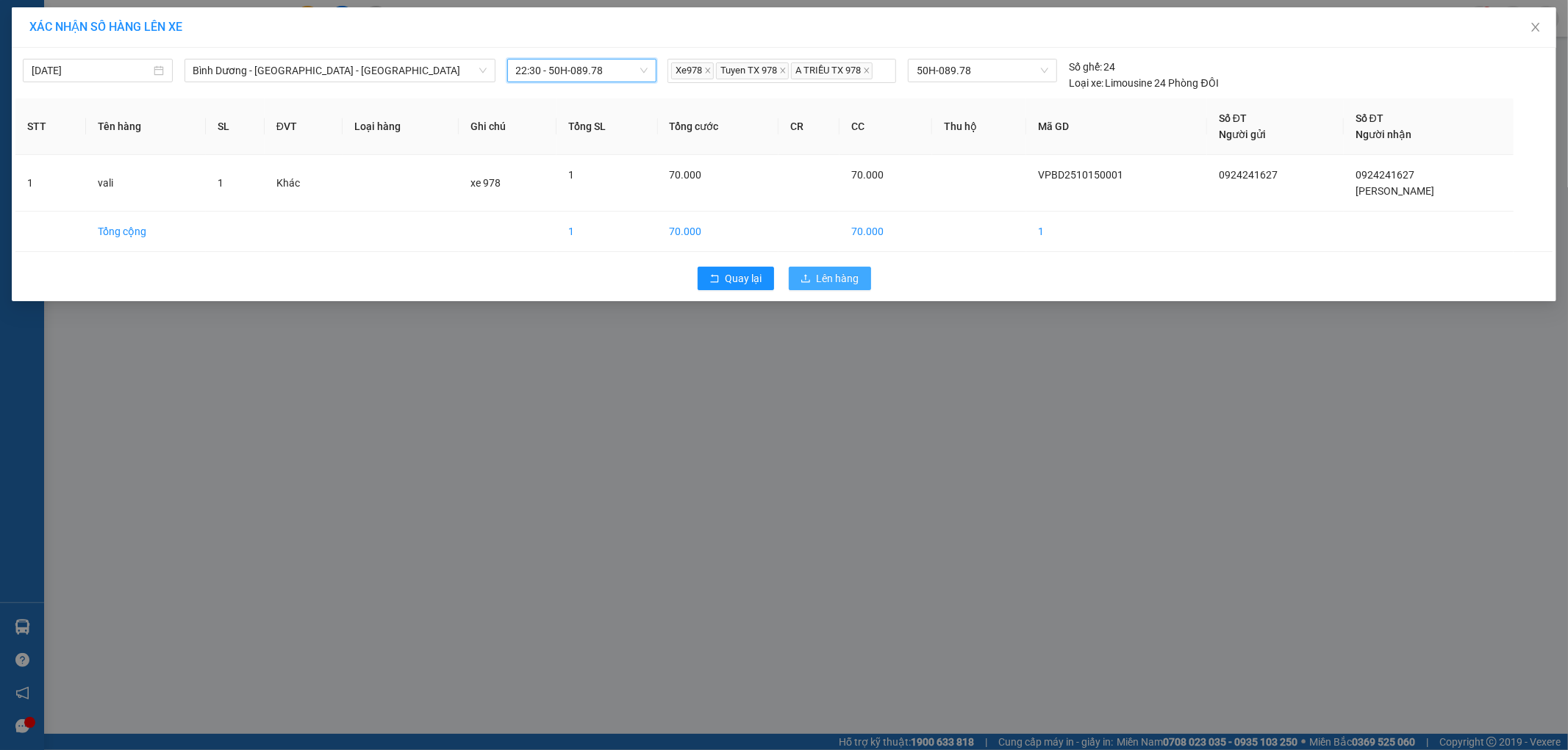
click at [796, 276] on button "Lên hàng" at bounding box center [830, 279] width 82 height 24
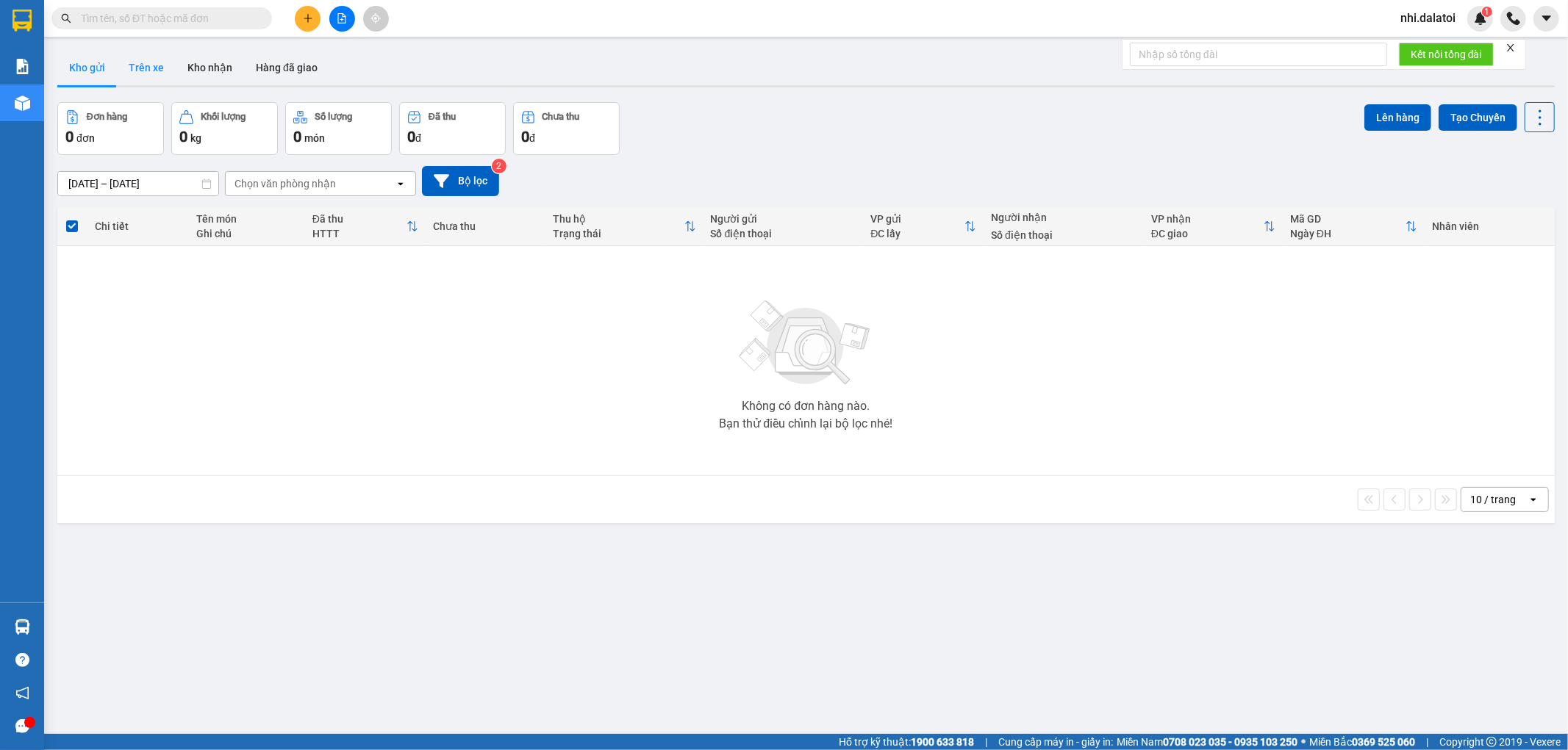
click at [149, 72] on button "Trên xe" at bounding box center [146, 67] width 59 height 36
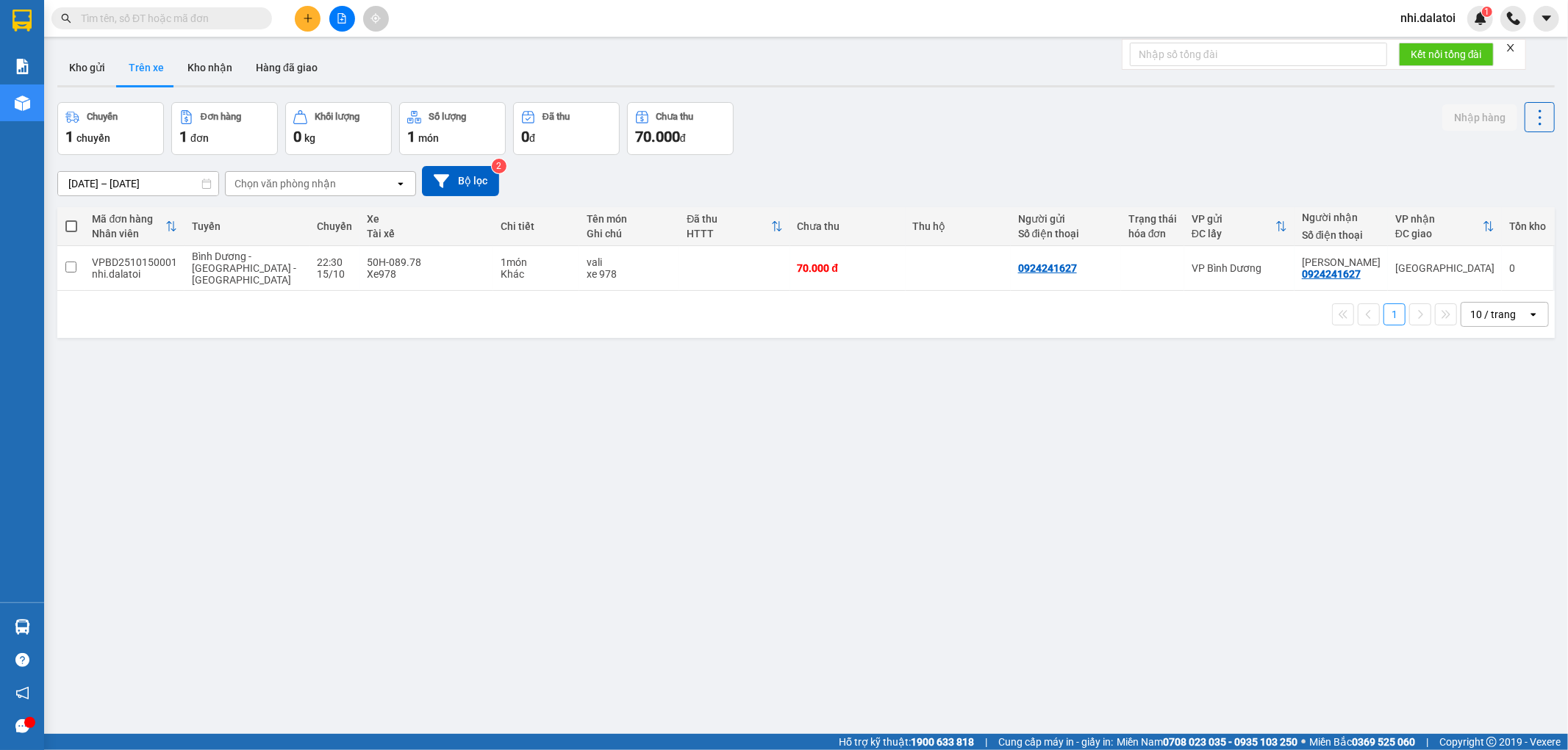
click at [766, 600] on div "ver 1.8.147 Kho gửi Trên xe Kho nhận Hàng đã giao Chuyến 1 chuyến Đơn hàng 1 đơ…" at bounding box center [806, 419] width 1509 height 750
